Goal: Task Accomplishment & Management: Complete application form

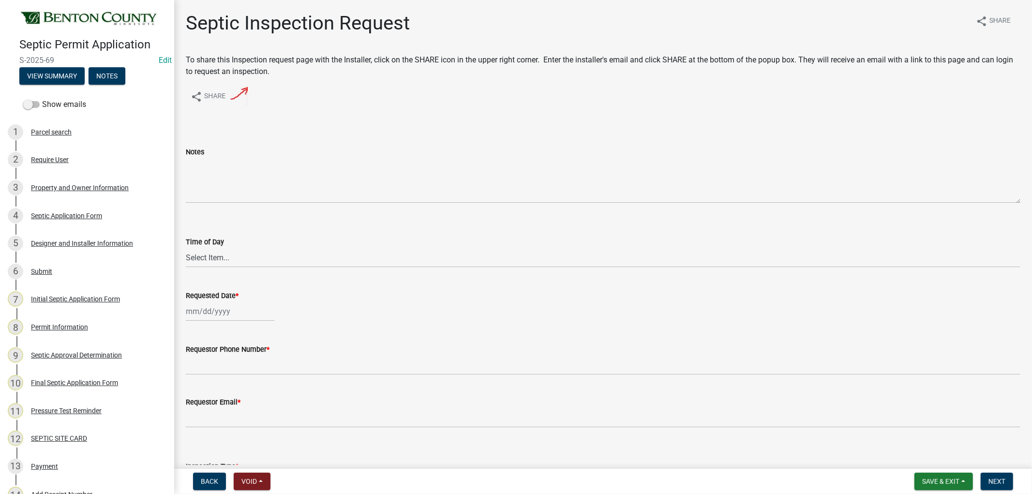
scroll to position [161, 0]
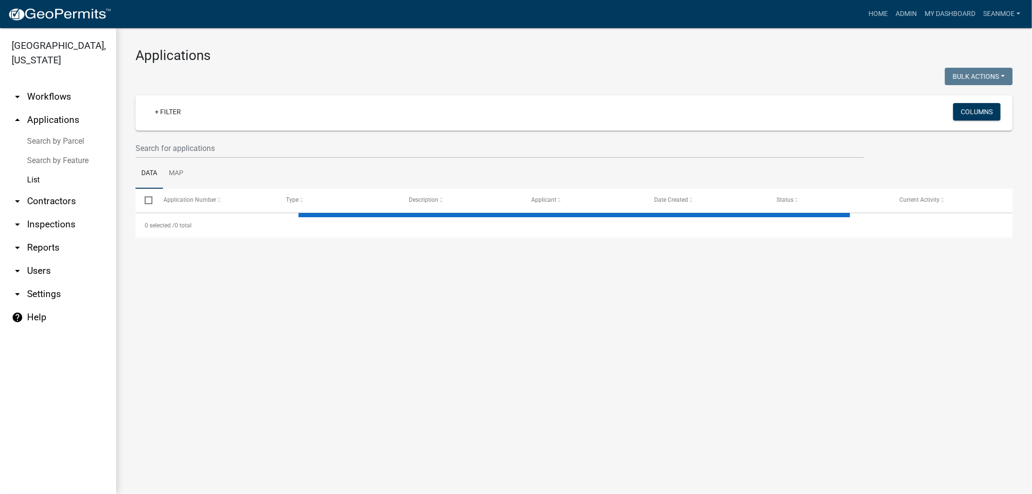
select select "1: 25"
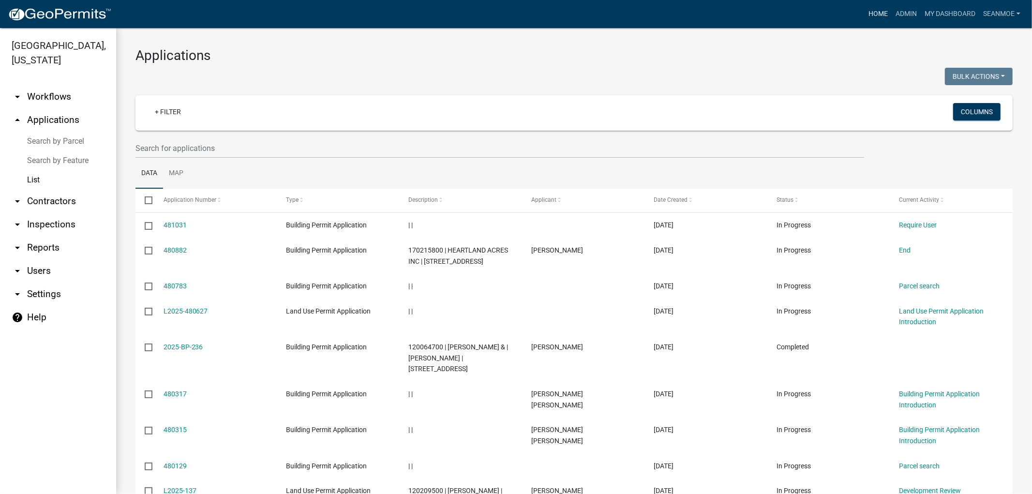
click at [878, 15] on link "Home" at bounding box center [878, 14] width 27 height 18
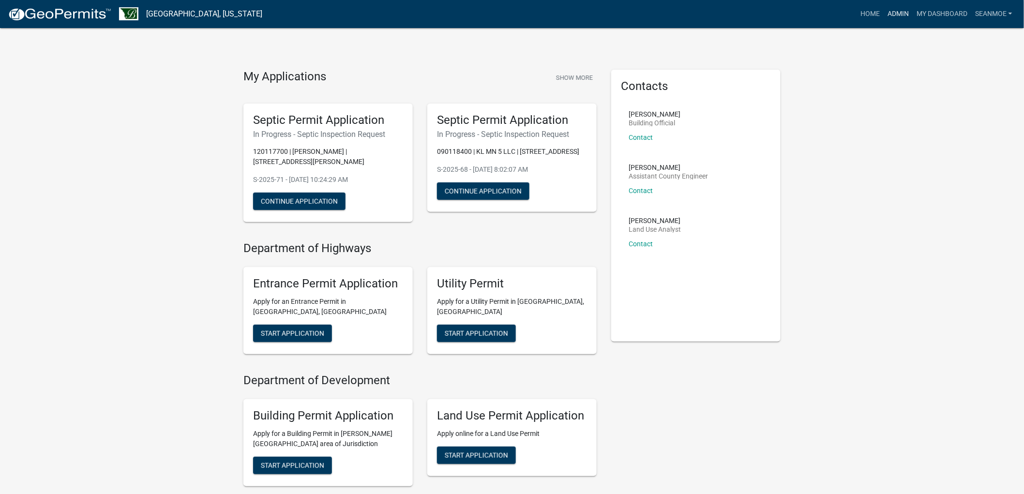
click at [897, 13] on link "Admin" at bounding box center [897, 14] width 29 height 18
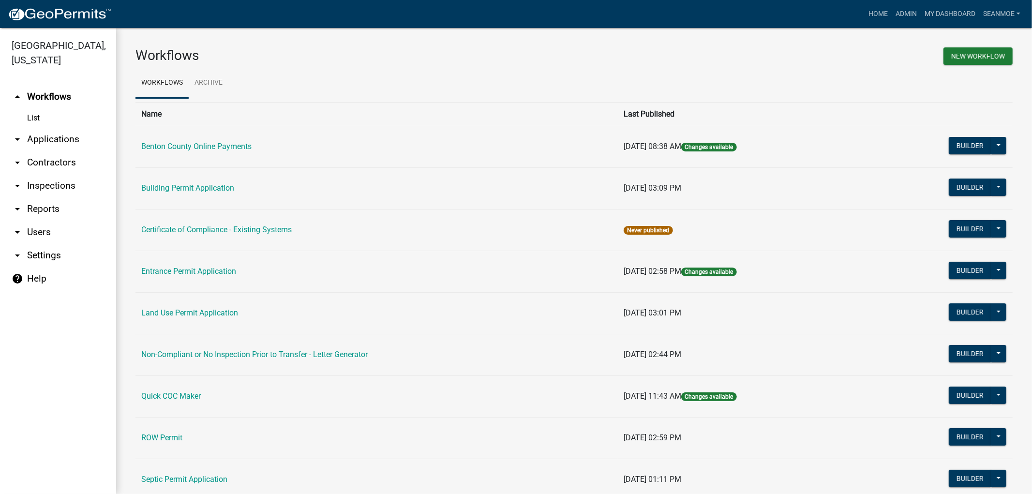
click at [44, 137] on link "arrow_drop_down Applications" at bounding box center [58, 139] width 116 height 23
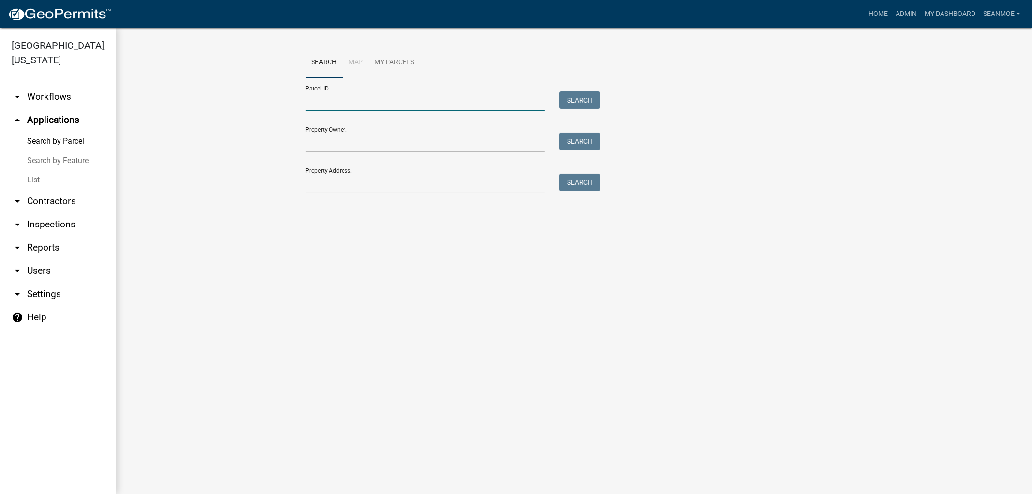
click at [347, 103] on input "Parcel ID:" at bounding box center [425, 101] width 239 height 20
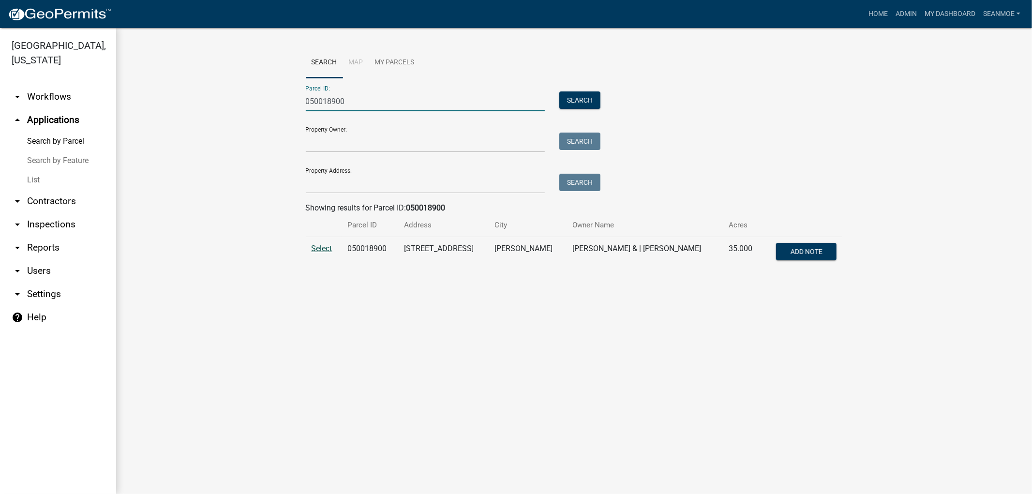
type input "050018900"
click at [323, 248] on span "Select" at bounding box center [322, 248] width 21 height 9
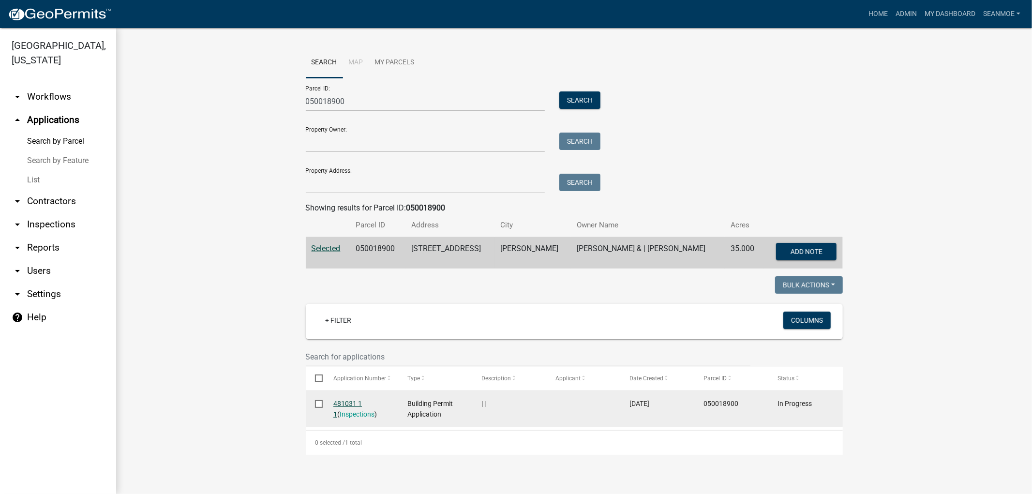
click at [354, 404] on link "481031 1 1" at bounding box center [347, 409] width 29 height 19
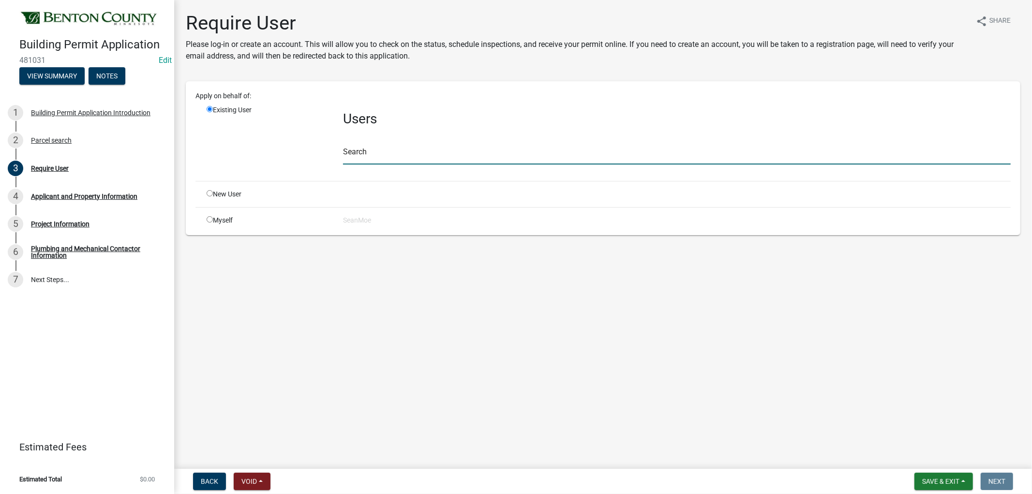
click at [380, 153] on input "text" at bounding box center [677, 155] width 668 height 20
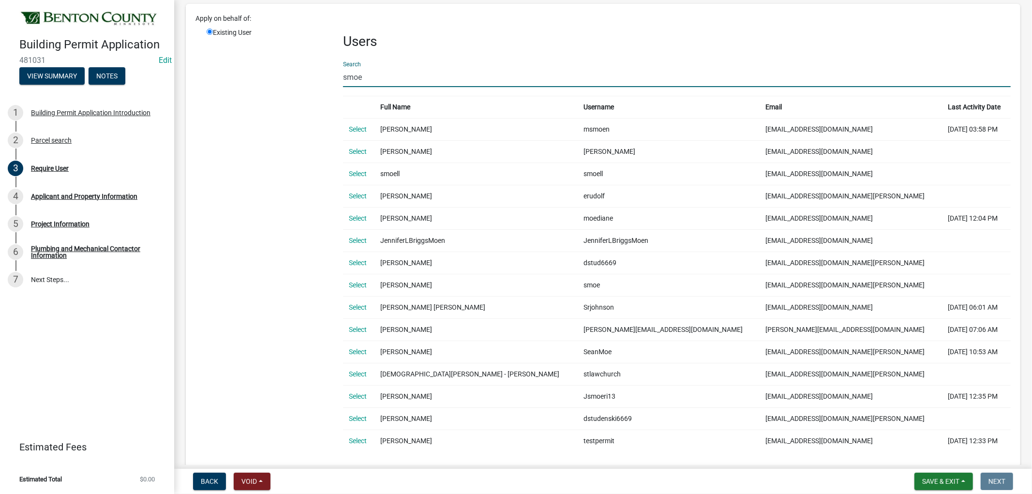
scroll to position [172, 0]
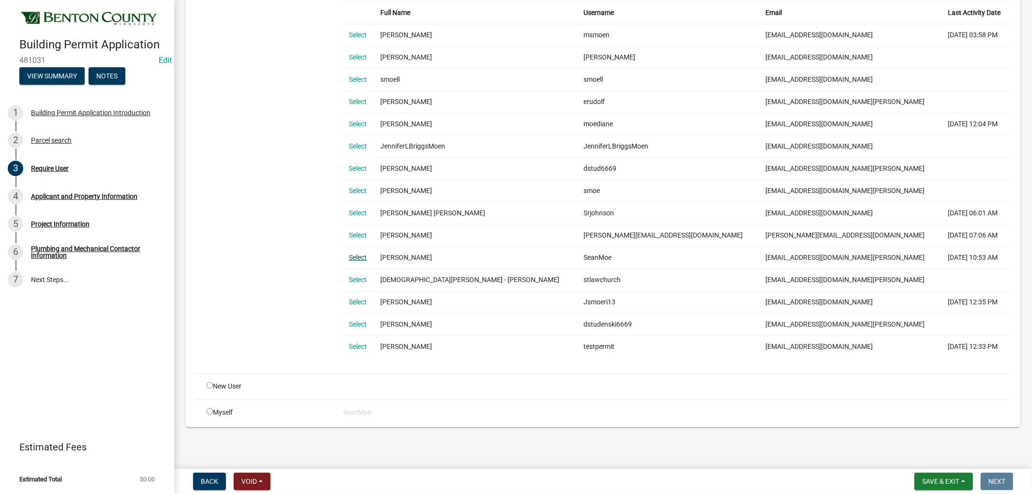
type input "smoe"
click at [353, 254] on link "Select" at bounding box center [358, 258] width 18 height 8
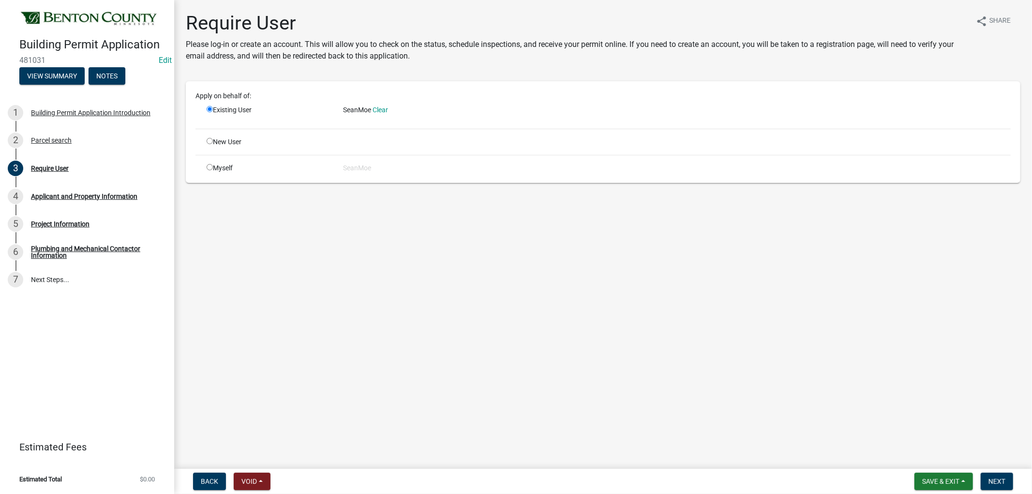
scroll to position [0, 0]
click at [1001, 478] on span "Next" at bounding box center [996, 482] width 17 height 8
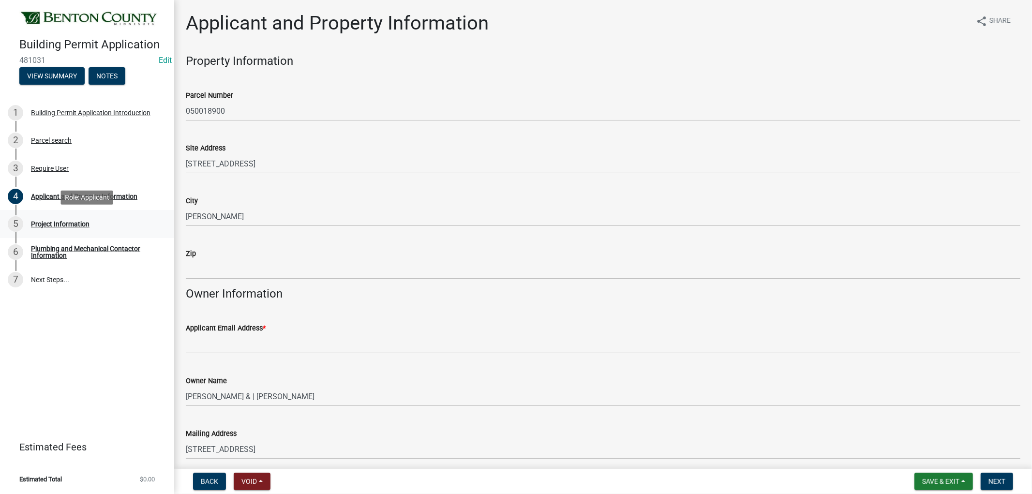
click at [80, 223] on div "Project Information" at bounding box center [60, 224] width 59 height 7
click at [998, 481] on span "Next" at bounding box center [996, 482] width 17 height 8
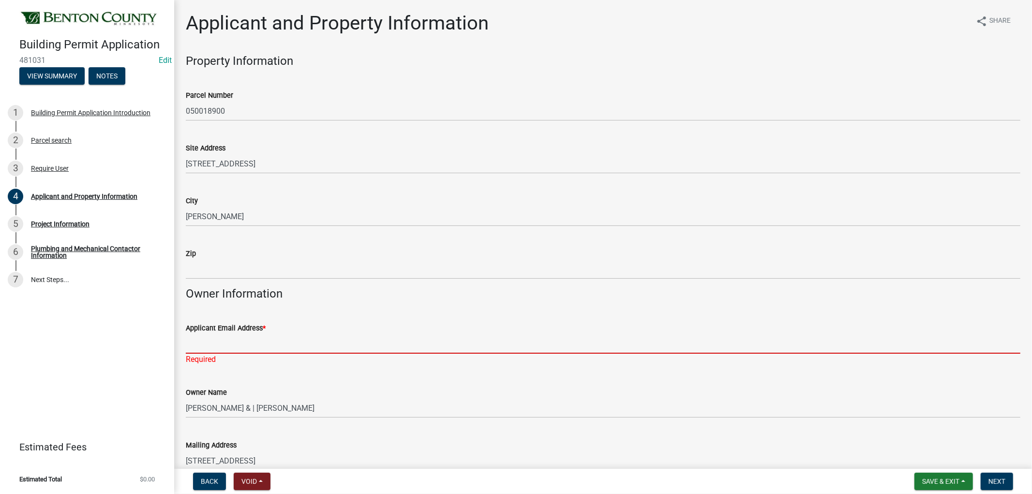
click at [273, 342] on input "Applicant Email Address *" at bounding box center [603, 344] width 835 height 20
type input "smoe@co.benton.mn.us"
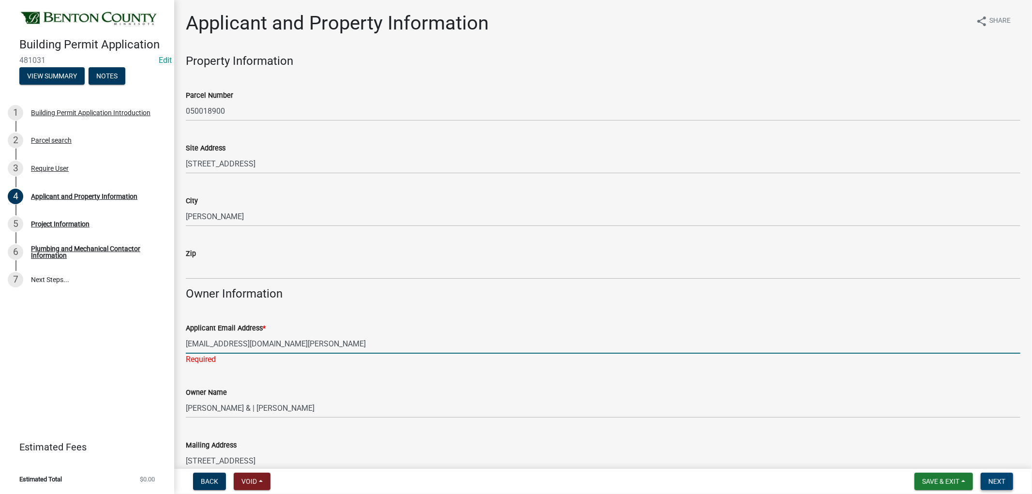
click at [997, 482] on span "Next" at bounding box center [996, 482] width 17 height 8
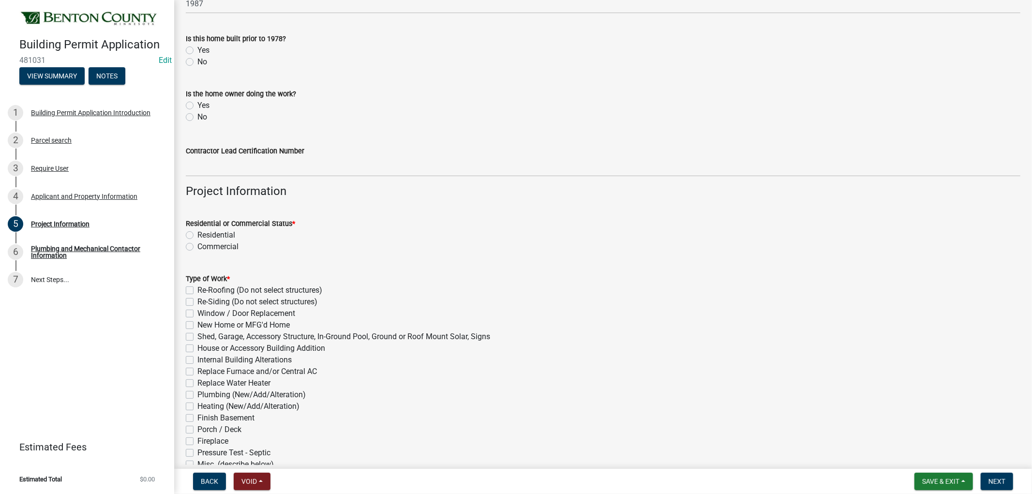
scroll to position [161, 0]
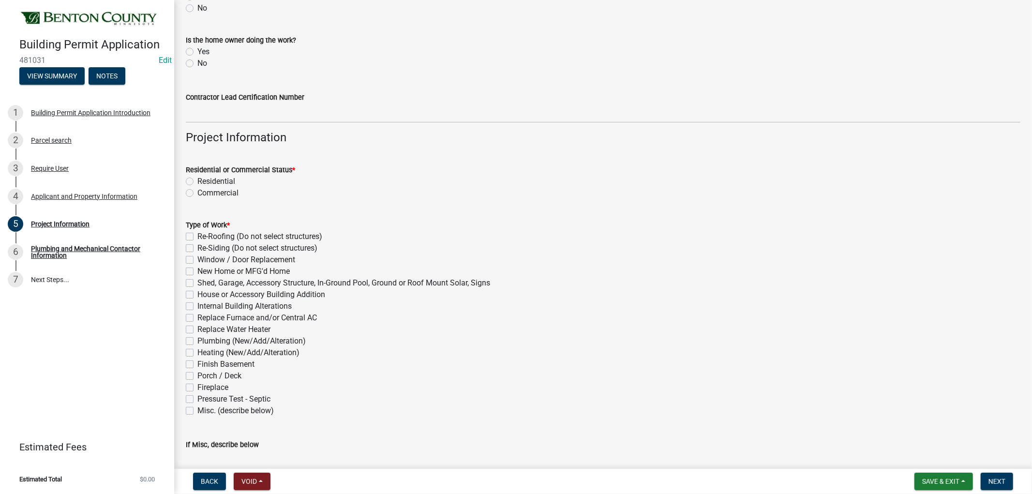
click at [197, 178] on label "Residential" at bounding box center [216, 182] width 38 height 12
click at [197, 178] on input "Residential" at bounding box center [200, 179] width 6 height 6
radio input "true"
click at [197, 233] on label "Re-Roofing (Do not select structures)" at bounding box center [259, 237] width 125 height 12
click at [197, 233] on input "Re-Roofing (Do not select structures)" at bounding box center [200, 234] width 6 height 6
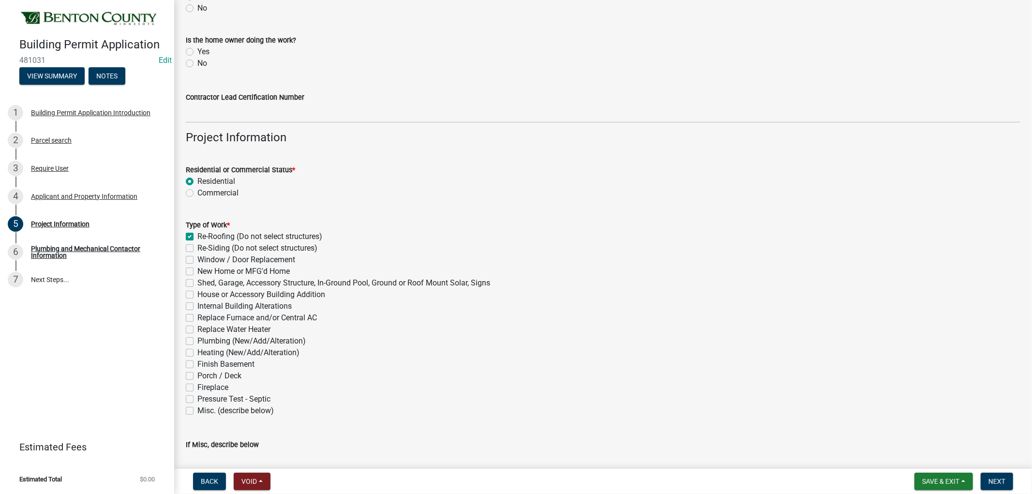
checkbox input "true"
checkbox input "false"
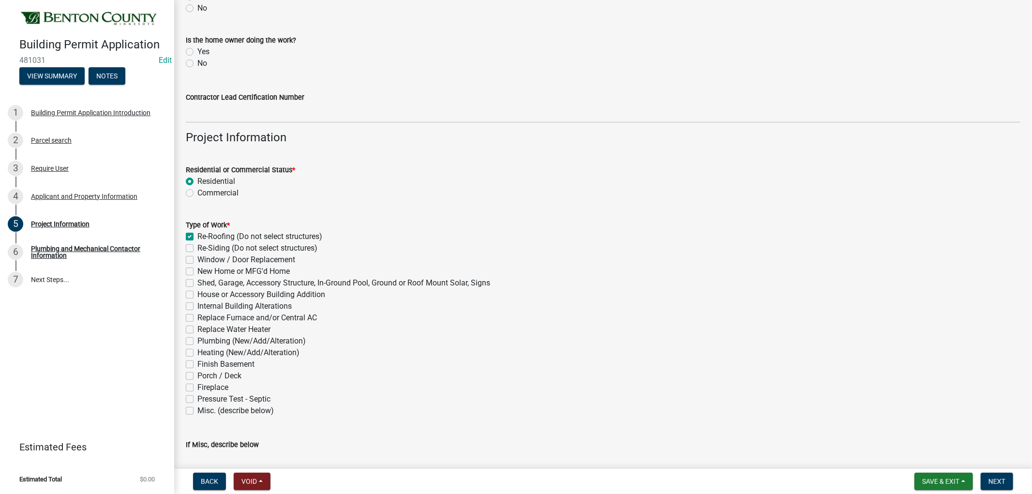
checkbox input "false"
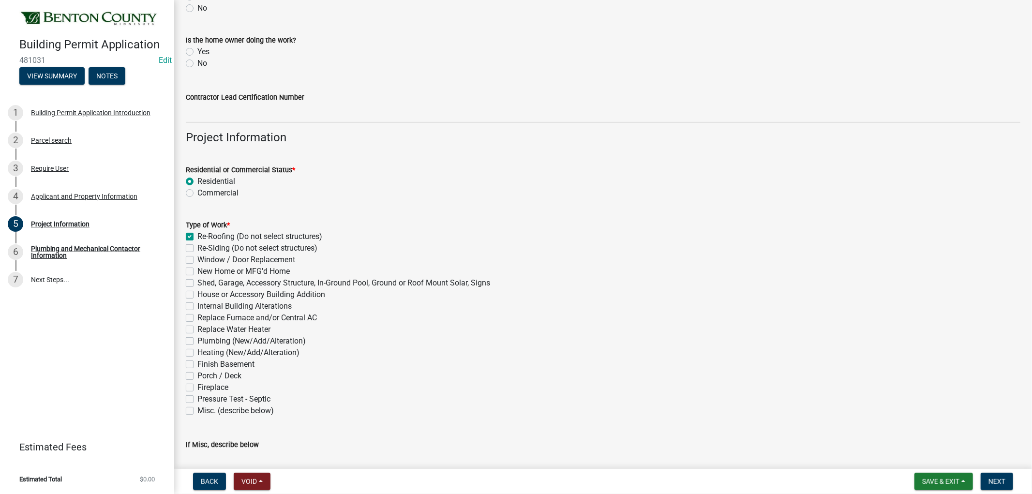
checkbox input "false"
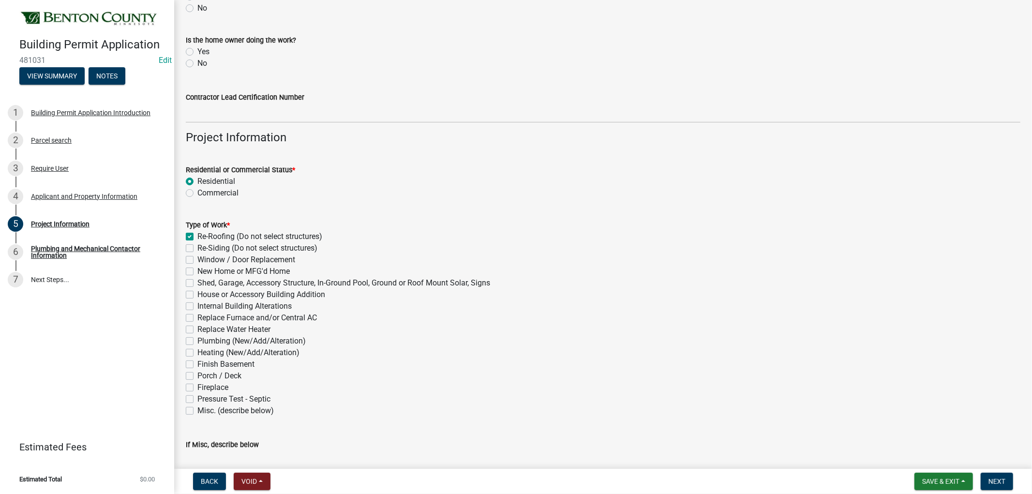
checkbox input "false"
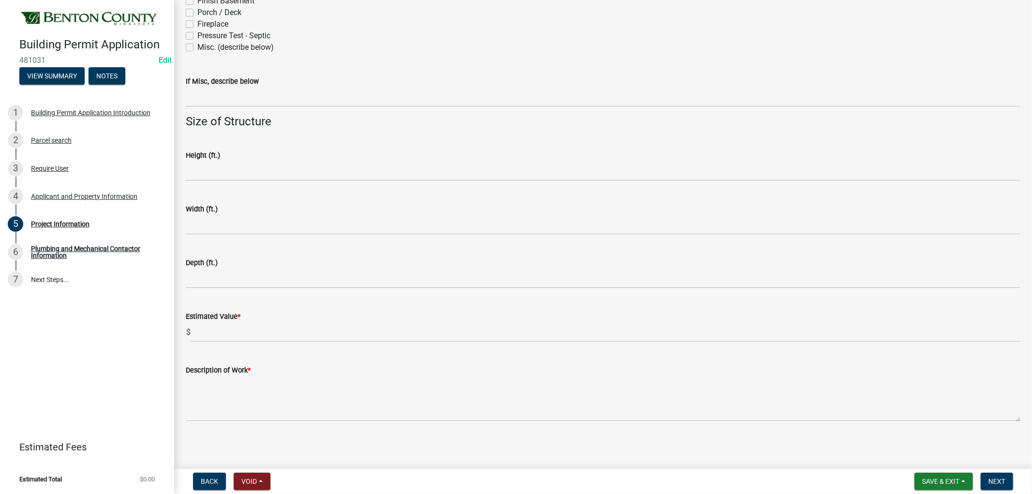
scroll to position [526, 0]
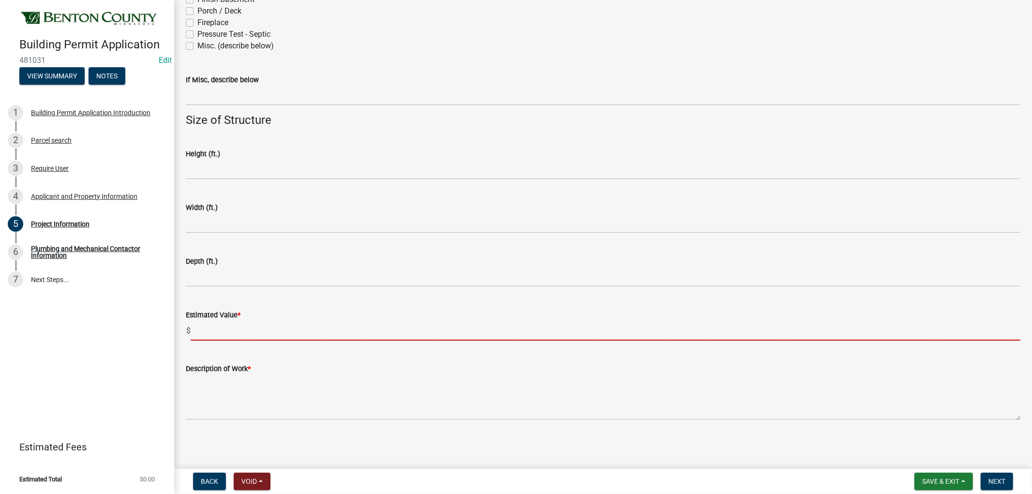
click at [233, 332] on input "text" at bounding box center [606, 331] width 830 height 20
click at [265, 330] on input "text" at bounding box center [606, 331] width 830 height 20
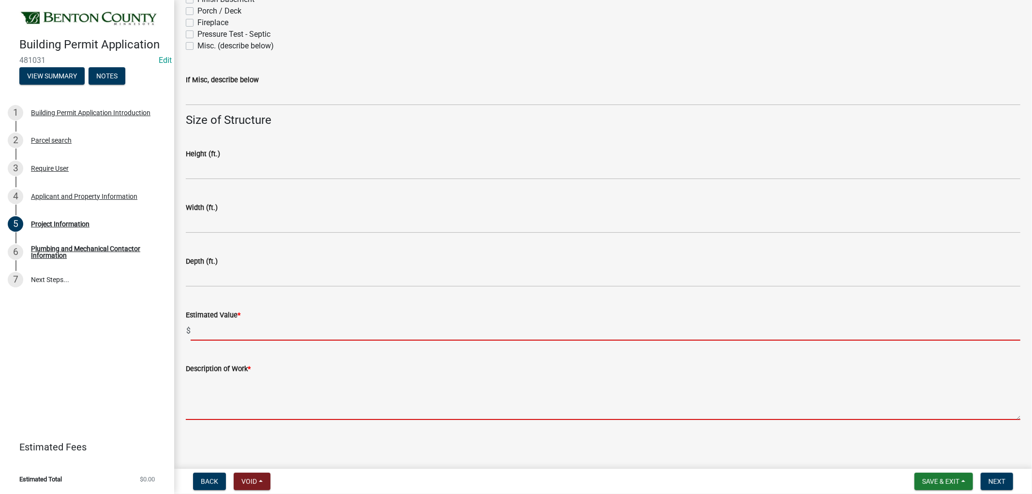
click at [216, 384] on form "Description of Work *" at bounding box center [603, 391] width 835 height 57
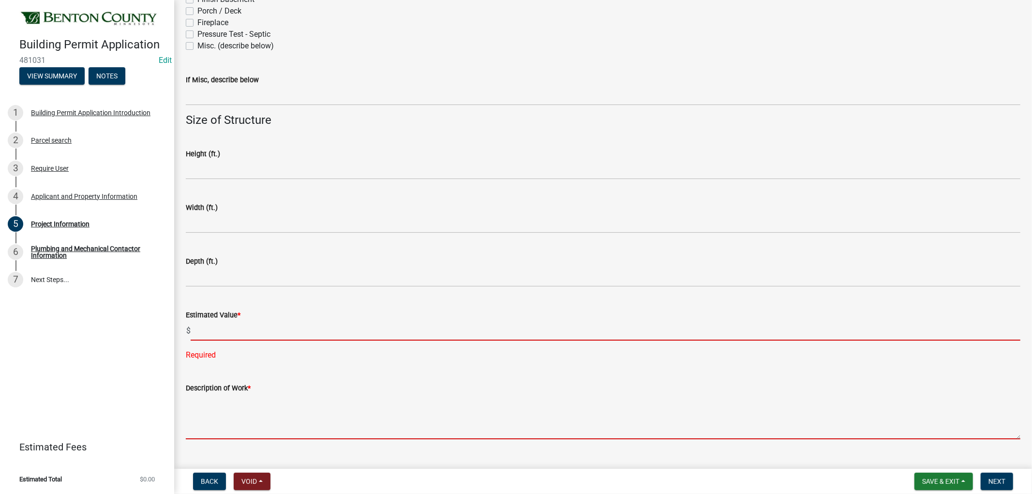
drag, startPoint x: 229, startPoint y: 329, endPoint x: 235, endPoint y: 330, distance: 6.4
click at [234, 330] on input "text" at bounding box center [606, 331] width 830 height 20
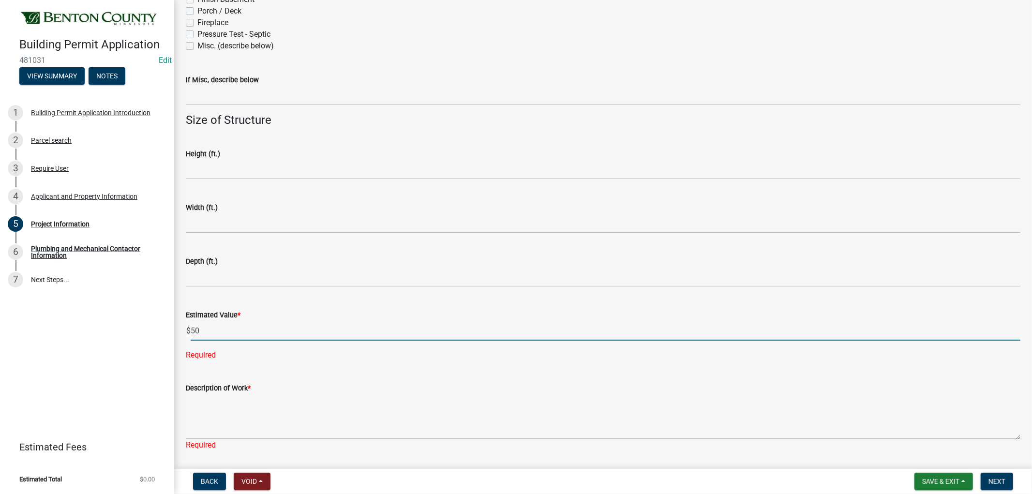
type input "50"
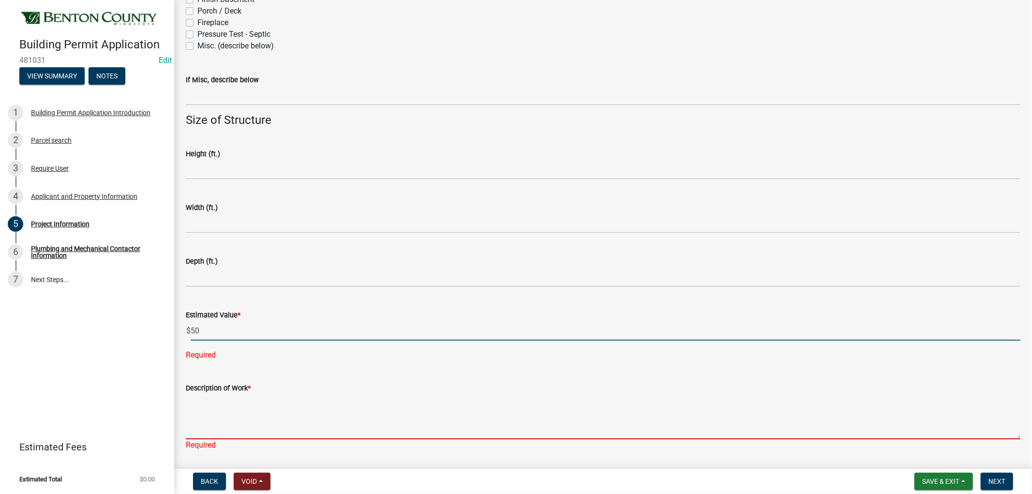
click at [215, 413] on textarea "Description of Work *" at bounding box center [603, 416] width 835 height 45
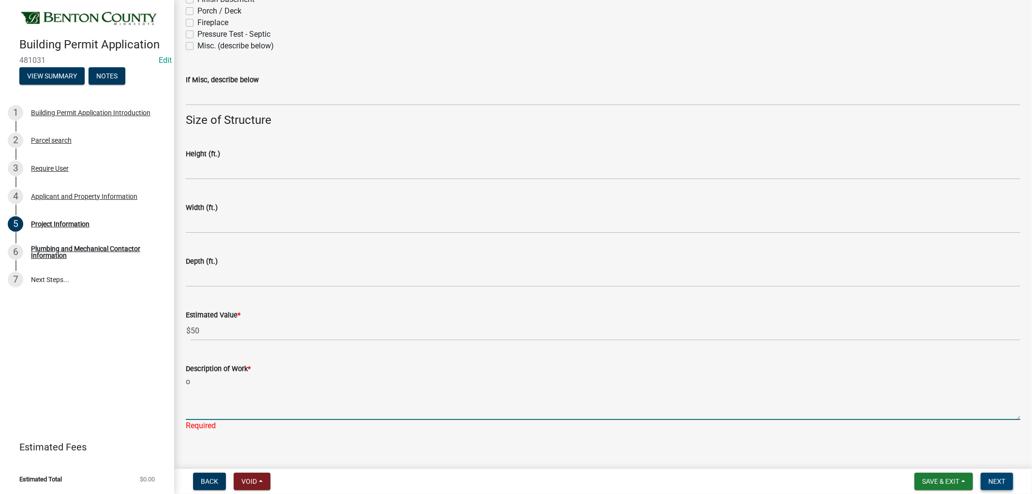
type textarea "o"
click at [996, 481] on span "Next" at bounding box center [996, 482] width 17 height 8
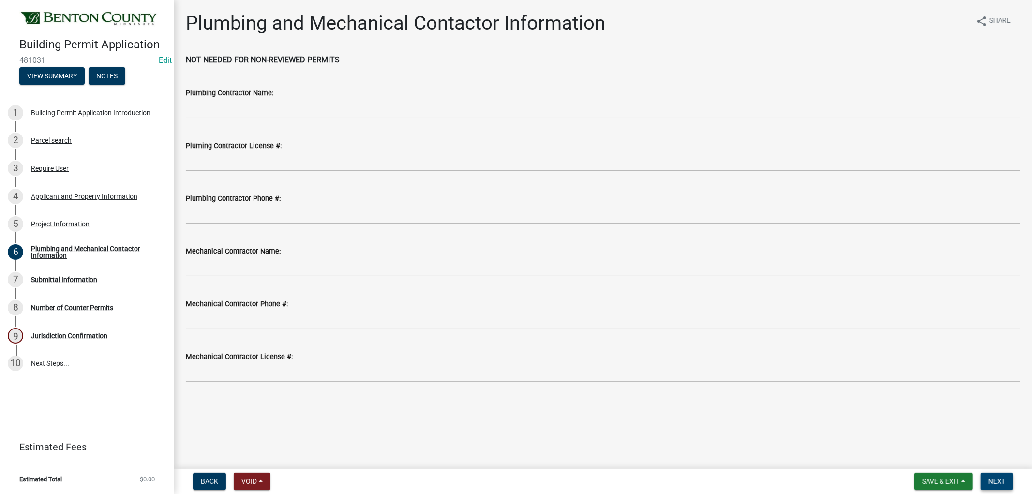
click at [1002, 481] on span "Next" at bounding box center [996, 482] width 17 height 8
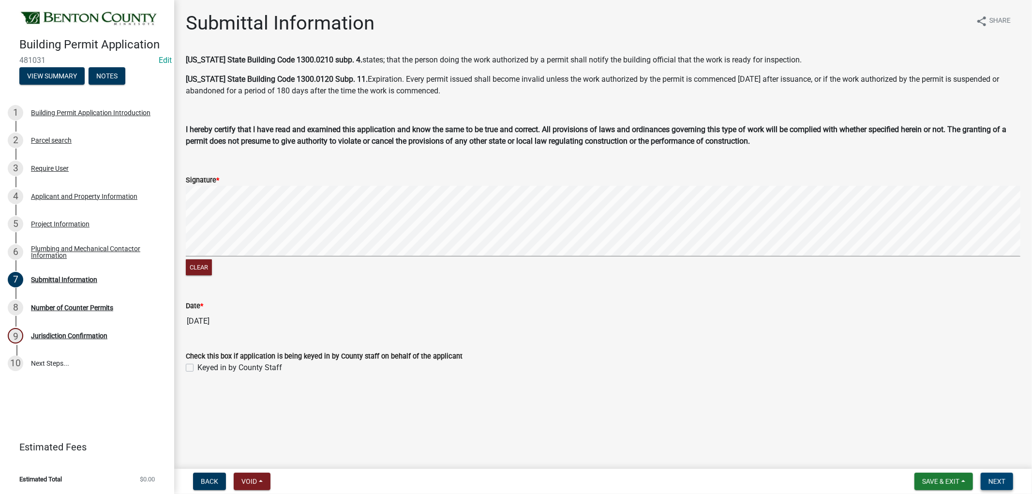
click at [995, 481] on span "Next" at bounding box center [996, 482] width 17 height 8
click at [999, 482] on span "Next" at bounding box center [996, 482] width 17 height 8
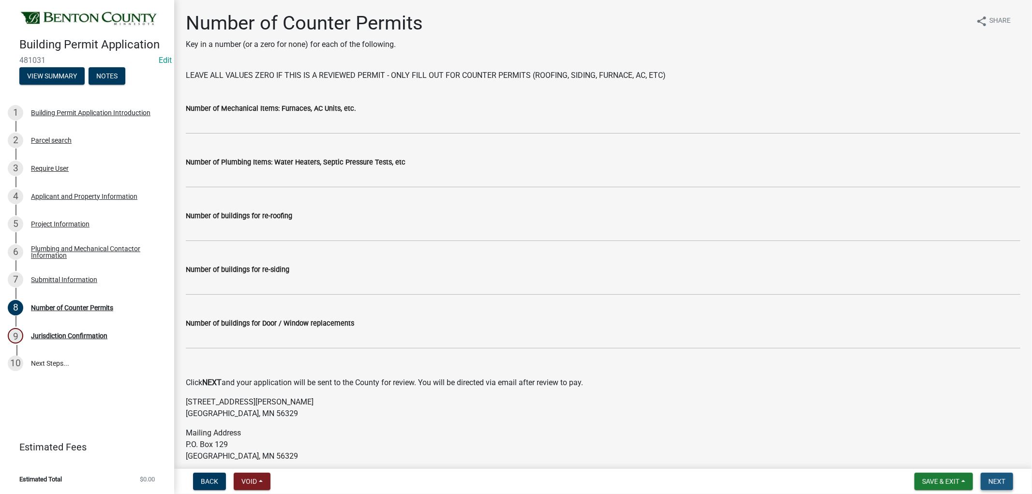
click at [998, 482] on span "Next" at bounding box center [996, 482] width 17 height 8
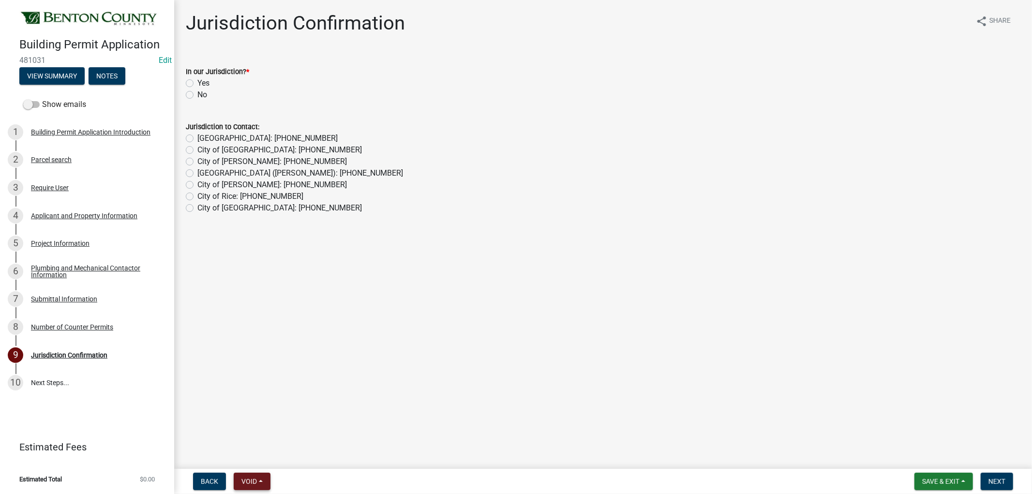
click at [252, 478] on span "Void" at bounding box center [248, 482] width 15 height 8
click at [260, 456] on button "Void" at bounding box center [272, 456] width 77 height 23
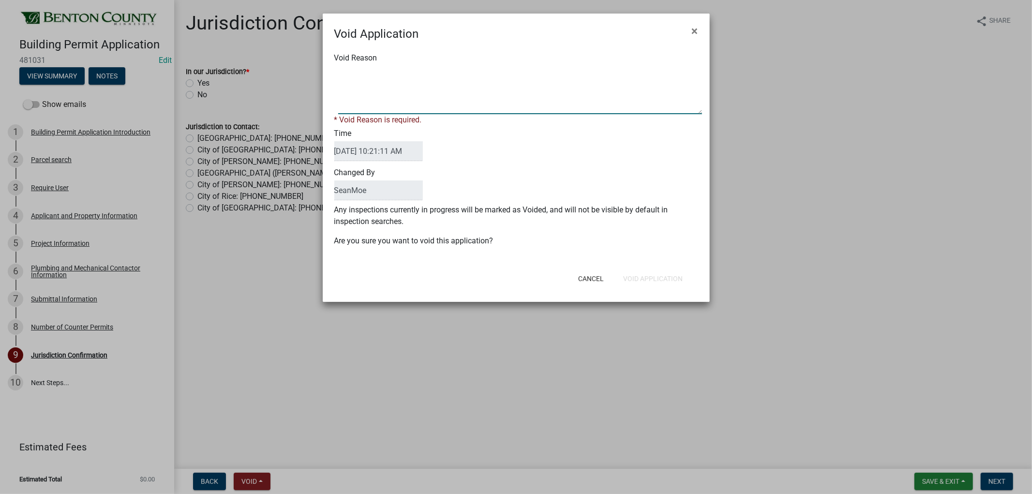
click at [403, 102] on textarea "Void Reason" at bounding box center [520, 90] width 364 height 48
type textarea "hh"
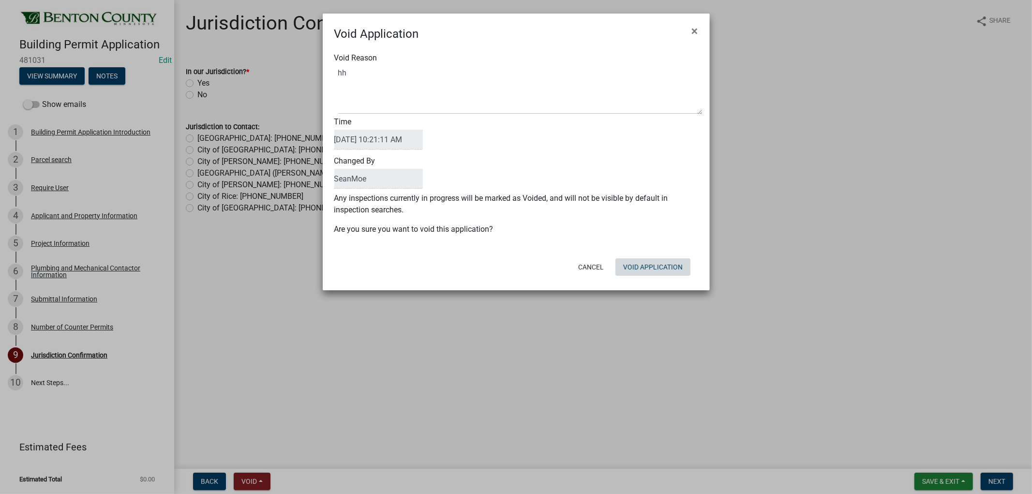
click at [656, 279] on form "Void Application × Void Reason Time 09/19/2025 10:21:11 AM Changed By SeanMoe A…" at bounding box center [516, 148] width 387 height 268
click at [655, 265] on button "Void Application" at bounding box center [652, 266] width 75 height 17
